Goal: Task Accomplishment & Management: Manage account settings

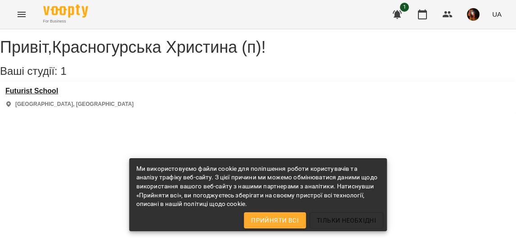
click at [40, 95] on h3 "Futurist School" at bounding box center [69, 91] width 128 height 8
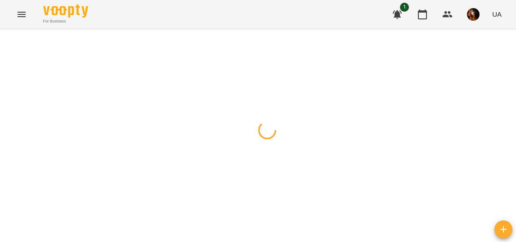
click at [403, 10] on span "1" at bounding box center [404, 7] width 9 height 9
click at [400, 14] on icon "button" at bounding box center [397, 14] width 9 height 9
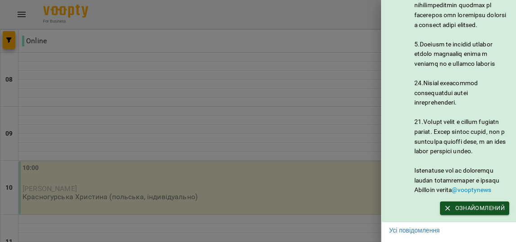
scroll to position [487, 0]
click at [288, 81] on div at bounding box center [258, 121] width 516 height 242
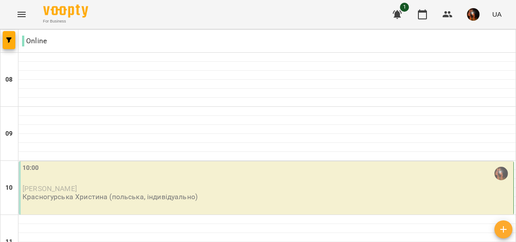
click at [395, 21] on button "button" at bounding box center [397, 15] width 22 height 22
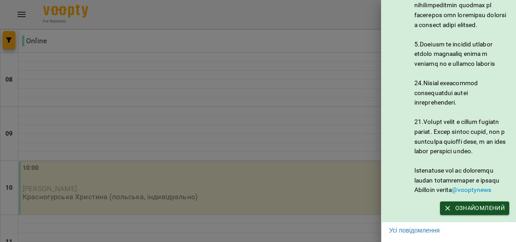
click at [324, 110] on div at bounding box center [258, 121] width 516 height 242
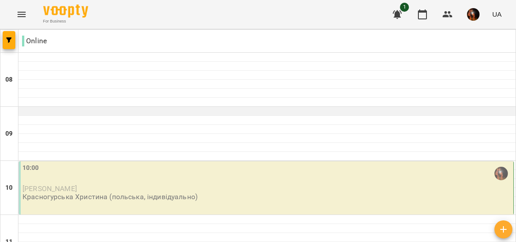
scroll to position [67, 0]
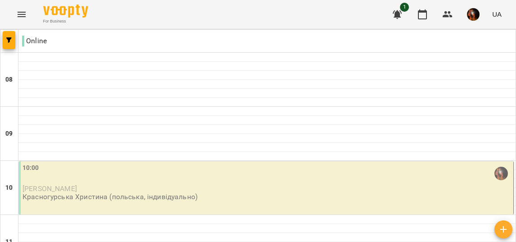
click at [219, 163] on div "10:00" at bounding box center [266, 173] width 489 height 21
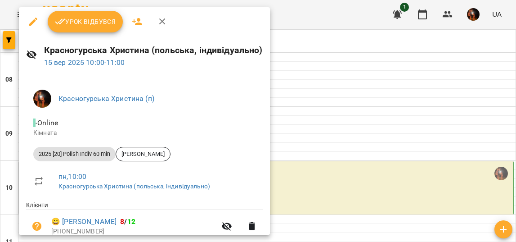
click at [89, 38] on div "Красногурська [PERSON_NAME] (польська, індивідуально) [DATE] 10:00 - 11:00" at bounding box center [144, 55] width 251 height 39
click at [83, 27] on span "Урок відбувся" at bounding box center [85, 21] width 61 height 11
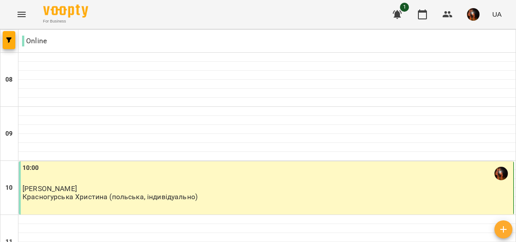
scroll to position [294, 0]
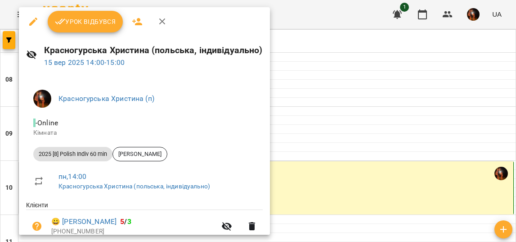
click at [90, 24] on span "Урок відбувся" at bounding box center [85, 21] width 61 height 11
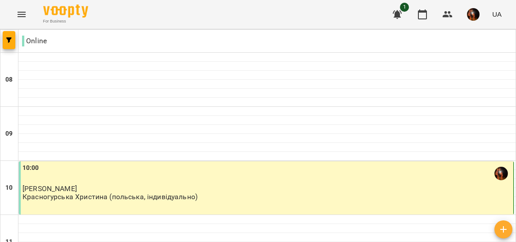
scroll to position [680, 0]
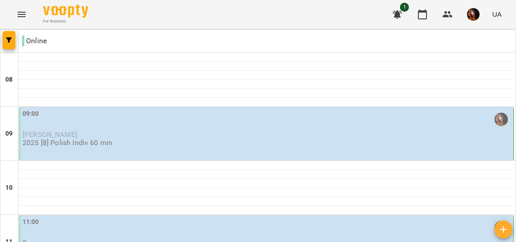
scroll to position [598, 0]
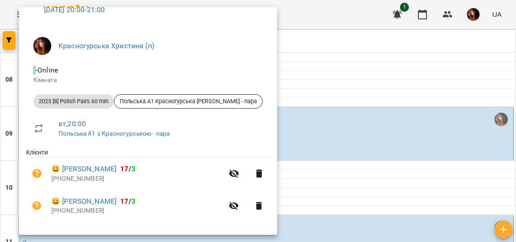
scroll to position [52, 0]
click at [301, 145] on div at bounding box center [258, 121] width 516 height 242
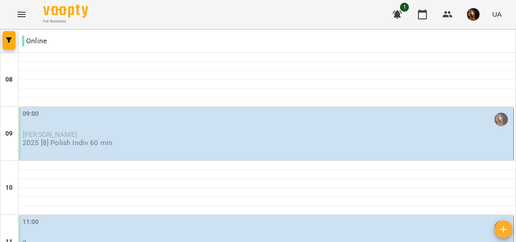
scroll to position [272, 0]
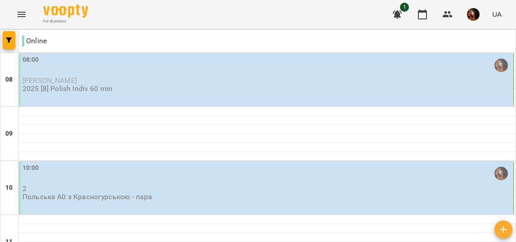
scroll to position [637, 0]
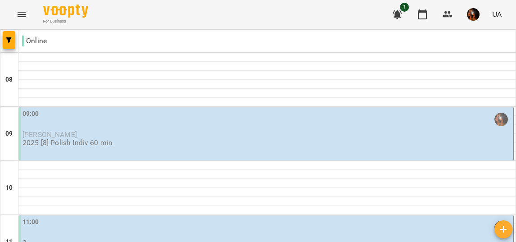
scroll to position [641, 0]
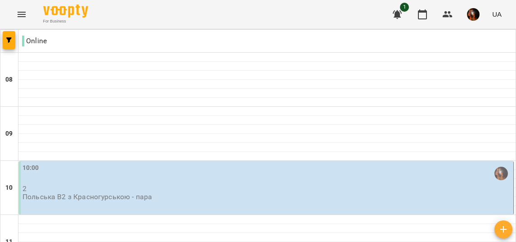
scroll to position [554, 0]
